Goal: Transaction & Acquisition: Download file/media

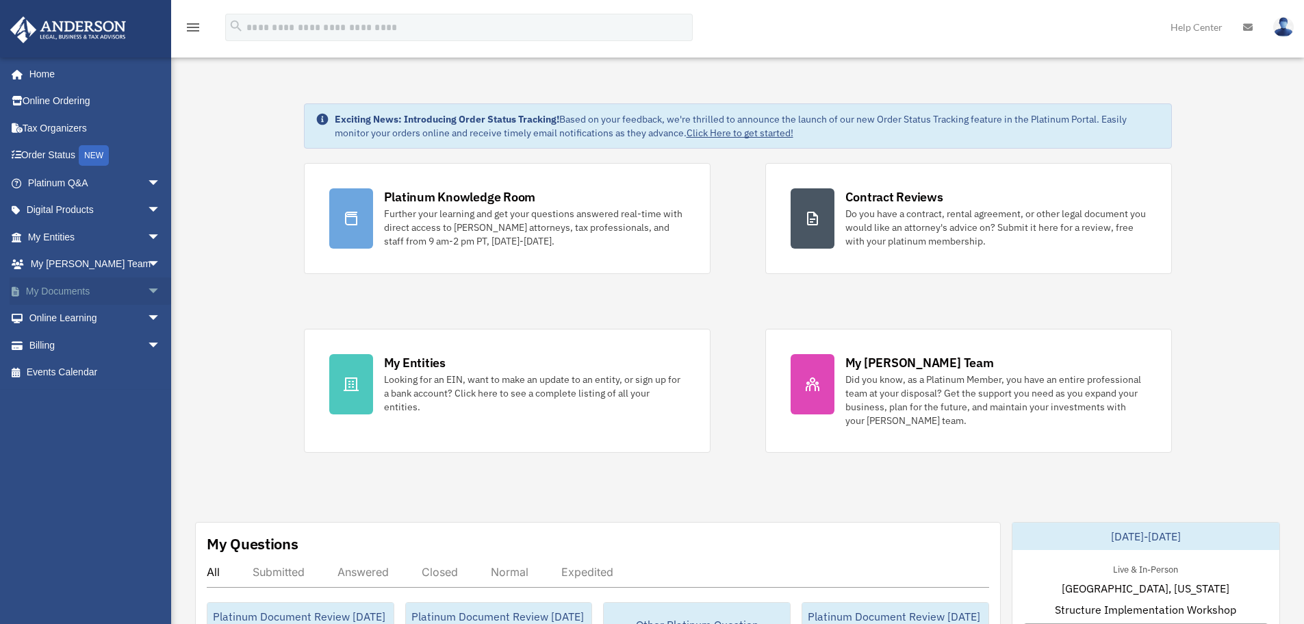
click at [147, 288] on span "arrow_drop_down" at bounding box center [160, 291] width 27 height 28
click at [79, 372] on link "Forms Library" at bounding box center [100, 372] width 162 height 27
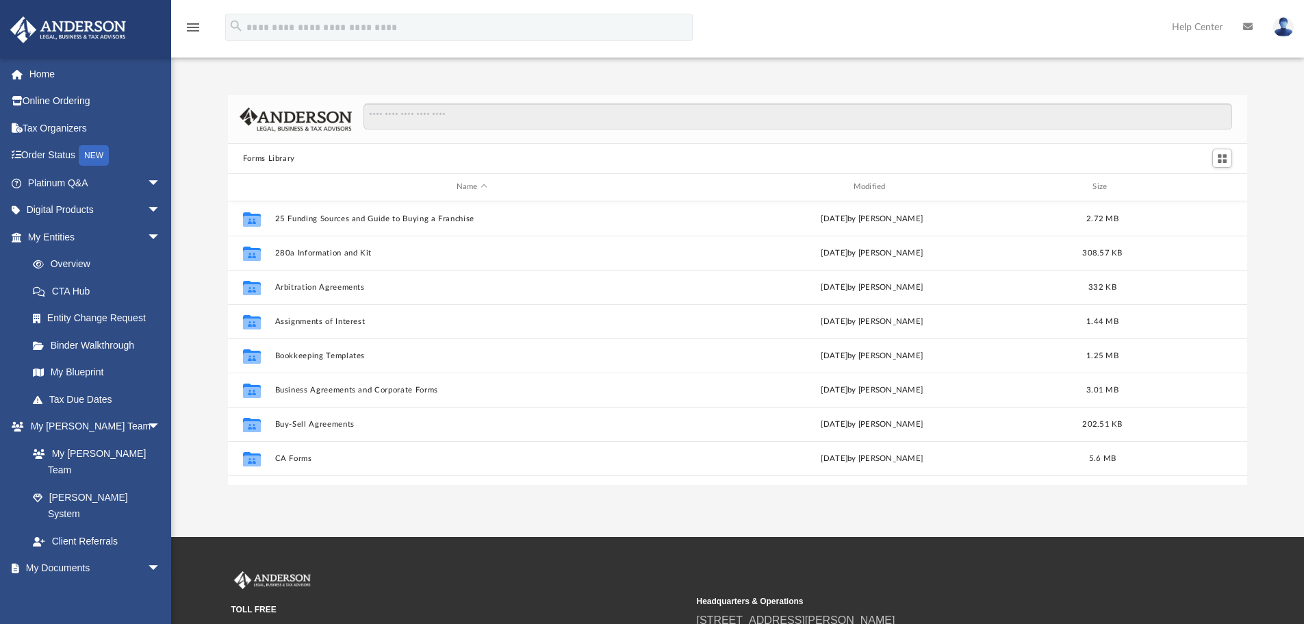
scroll to position [301, 1009]
click at [422, 119] on input "Search files and folders" at bounding box center [798, 116] width 869 height 26
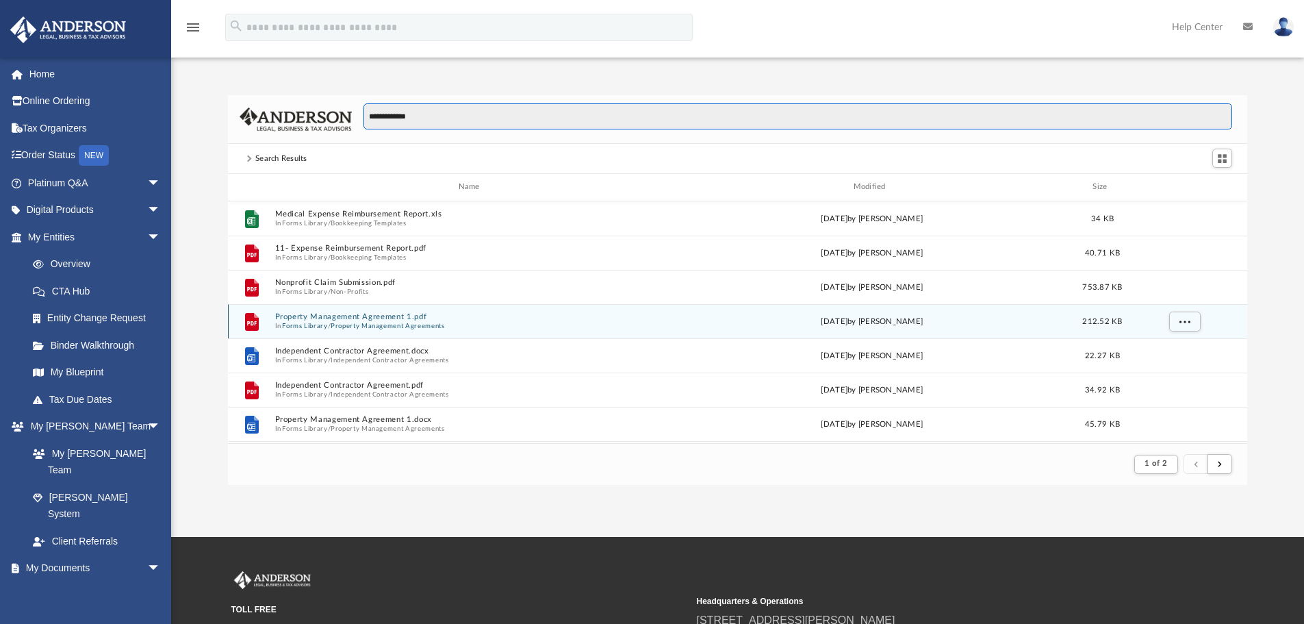
scroll to position [259, 1009]
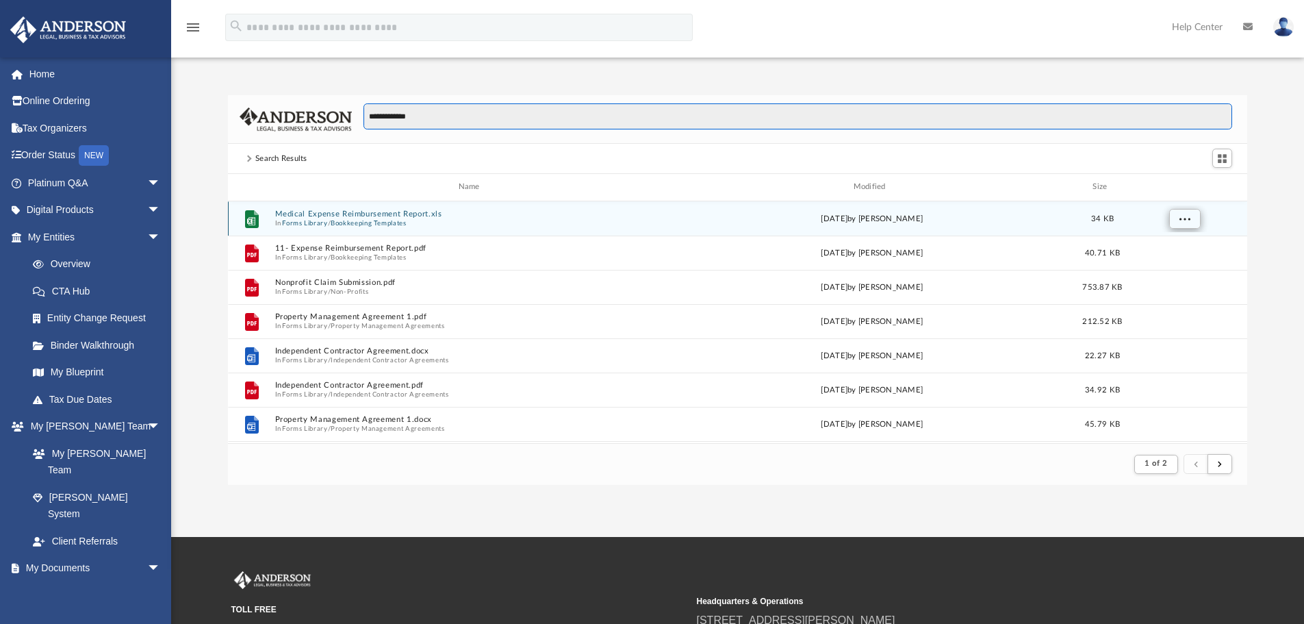
type input "**********"
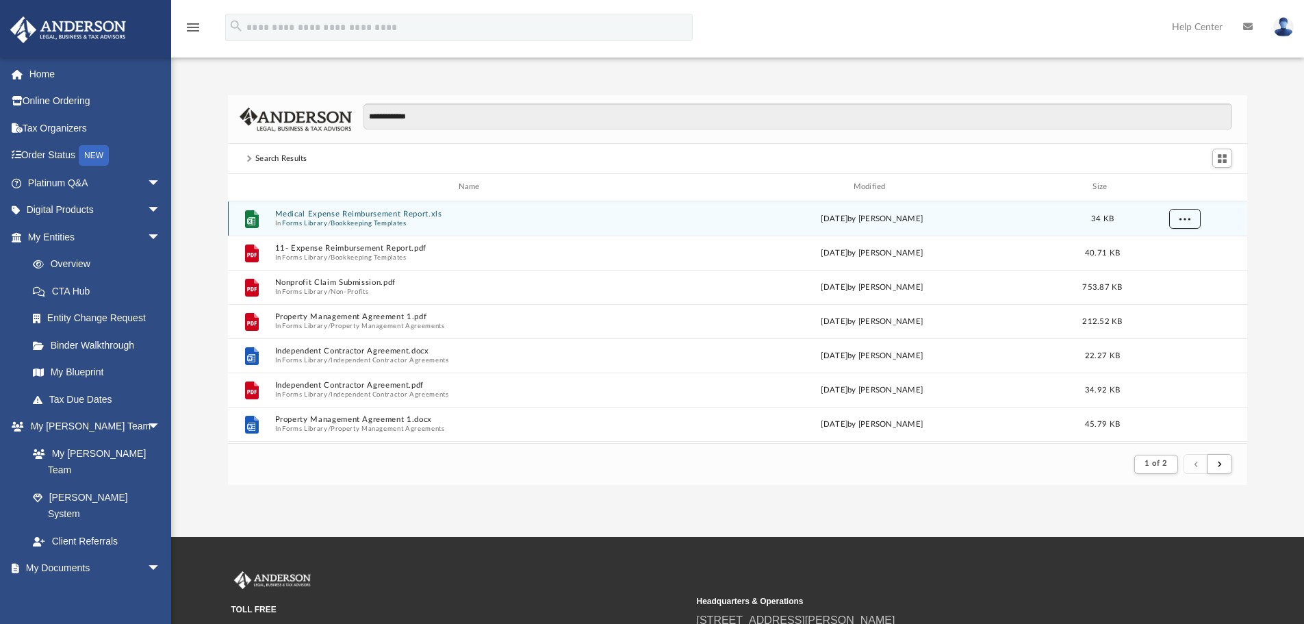
click at [1180, 219] on span "More options" at bounding box center [1184, 218] width 11 height 8
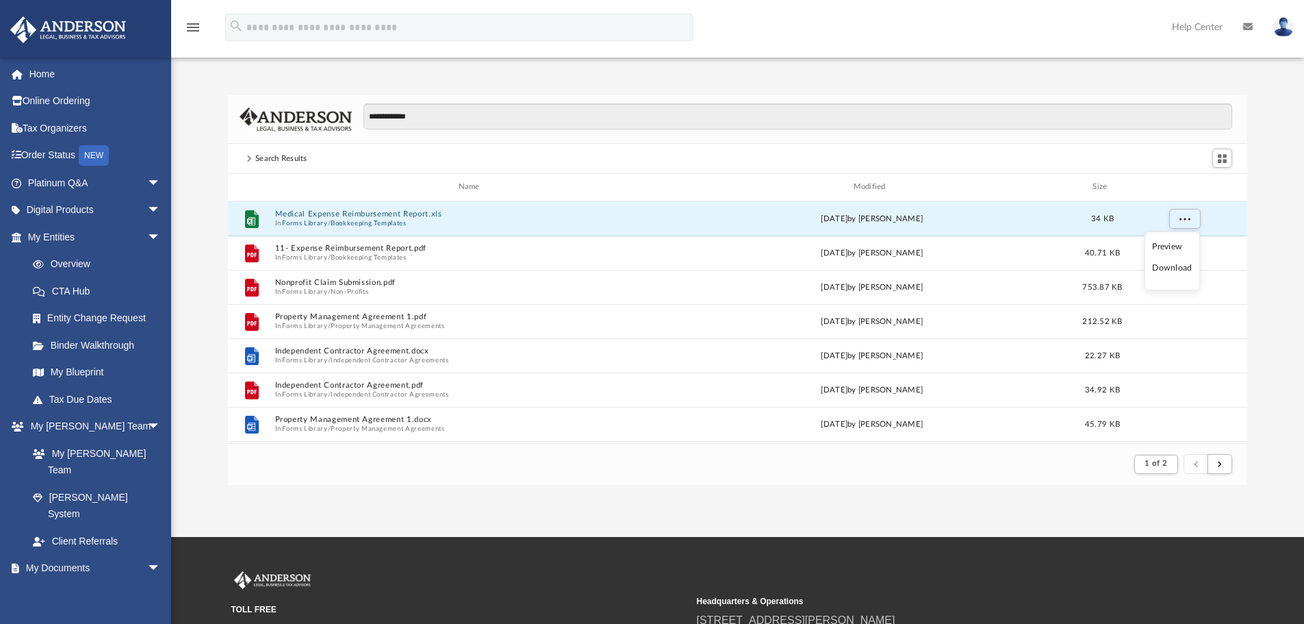
click at [1173, 267] on li "Download" at bounding box center [1172, 268] width 40 height 14
click at [1191, 221] on button "More options" at bounding box center [1184, 218] width 31 height 21
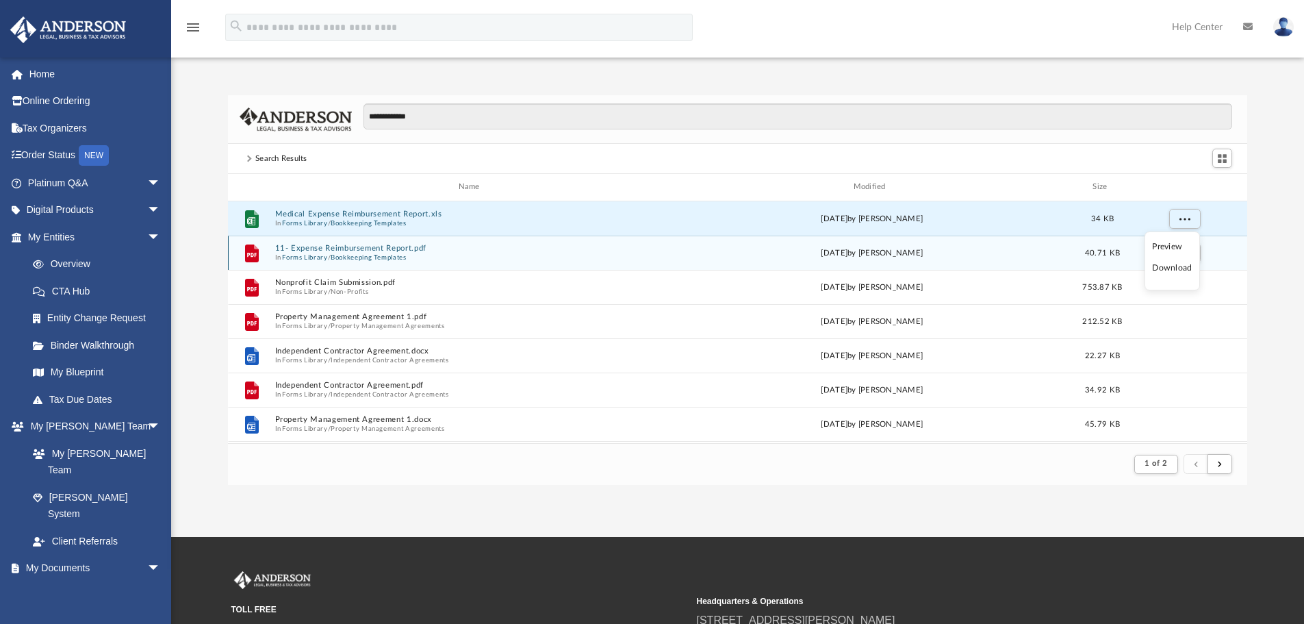
click at [505, 256] on span "In Forms Library / Bookkeeping Templates" at bounding box center [472, 257] width 394 height 9
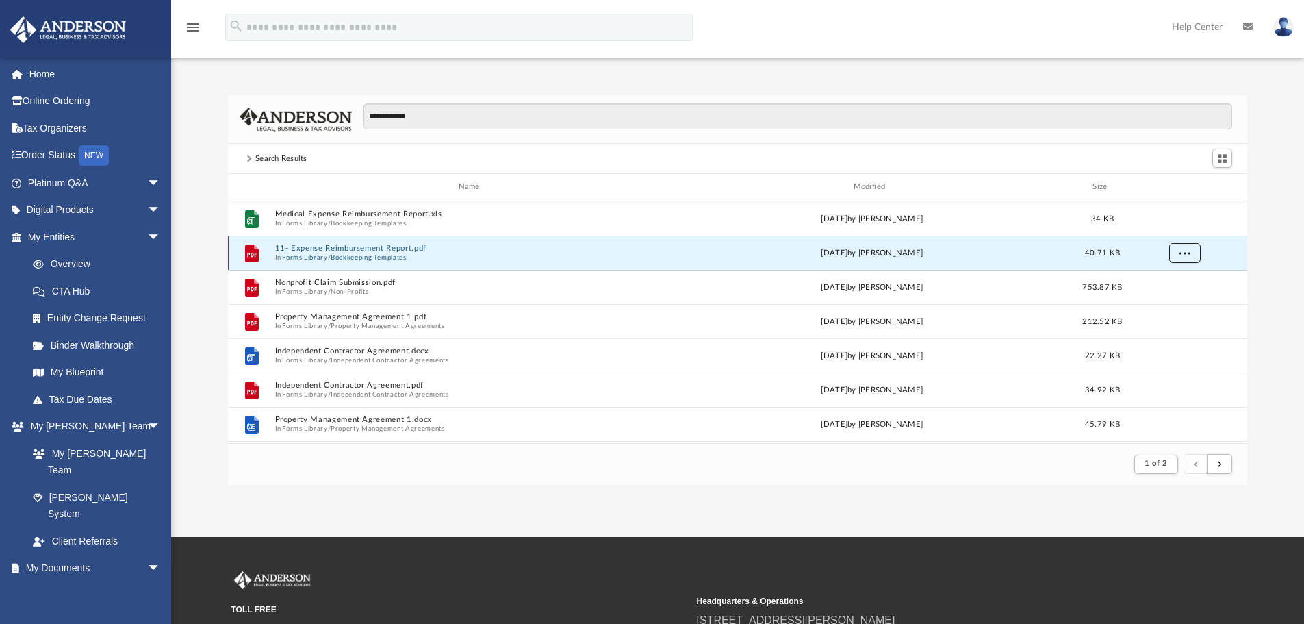
click at [1181, 254] on span "More options" at bounding box center [1184, 253] width 11 height 8
click at [1174, 302] on li "Download" at bounding box center [1172, 302] width 40 height 14
